Goal: Transaction & Acquisition: Obtain resource

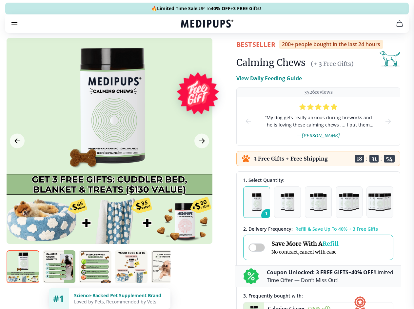
click at [188, 52] on span "Supplements" at bounding box center [204, 55] width 33 height 7
click at [222, 52] on icon "button" at bounding box center [226, 56] width 8 height 8
click at [396, 28] on icon "cart" at bounding box center [400, 24] width 8 height 8
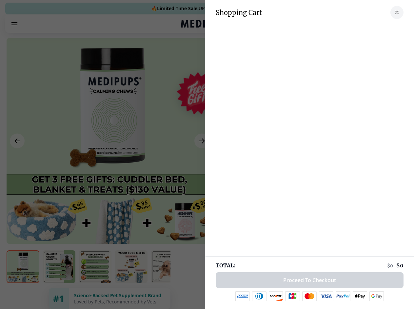
click at [319, 33] on div at bounding box center [207, 154] width 414 height 309
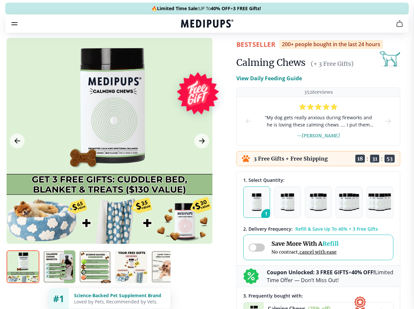
click at [0, 0] on span "Get FREE Gift" at bounding box center [0, 0] width 0 height 0
click at [0, 0] on icon "button" at bounding box center [0, 0] width 0 height 0
click at [109, 156] on div at bounding box center [110, 141] width 206 height 206
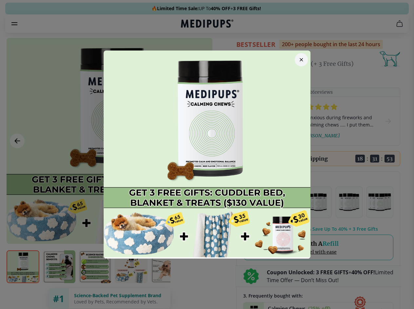
click at [17, 156] on div at bounding box center [207, 154] width 414 height 309
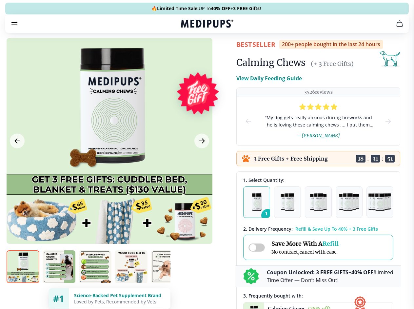
click at [201, 143] on icon "Next Image" at bounding box center [201, 141] width 5 height 5
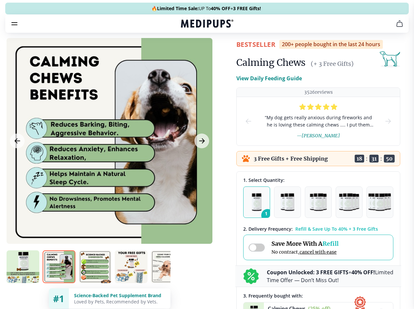
click at [23, 279] on img at bounding box center [23, 266] width 33 height 33
